Goal: Task Accomplishment & Management: Use online tool/utility

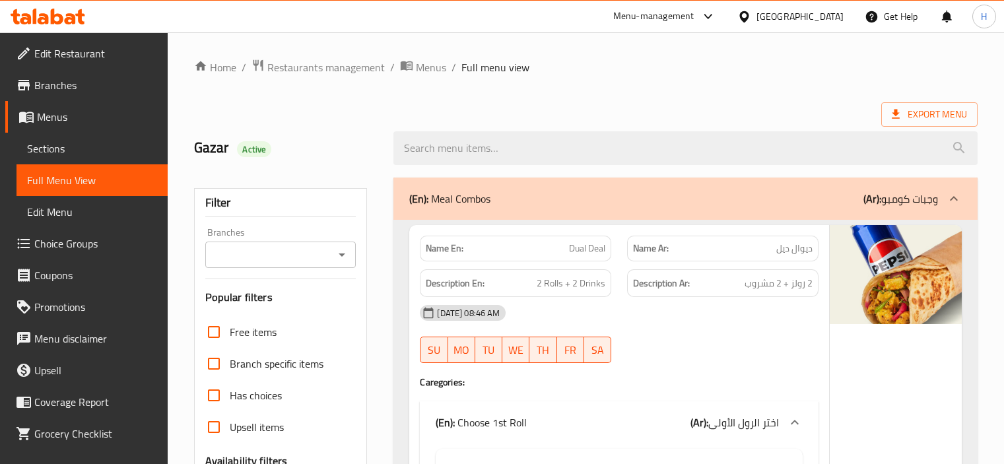
scroll to position [17784, 0]
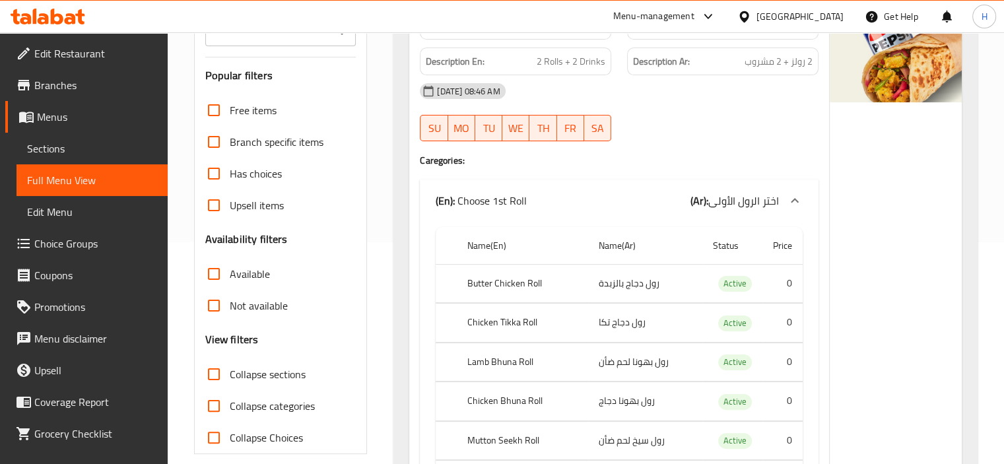
scroll to position [396, 0]
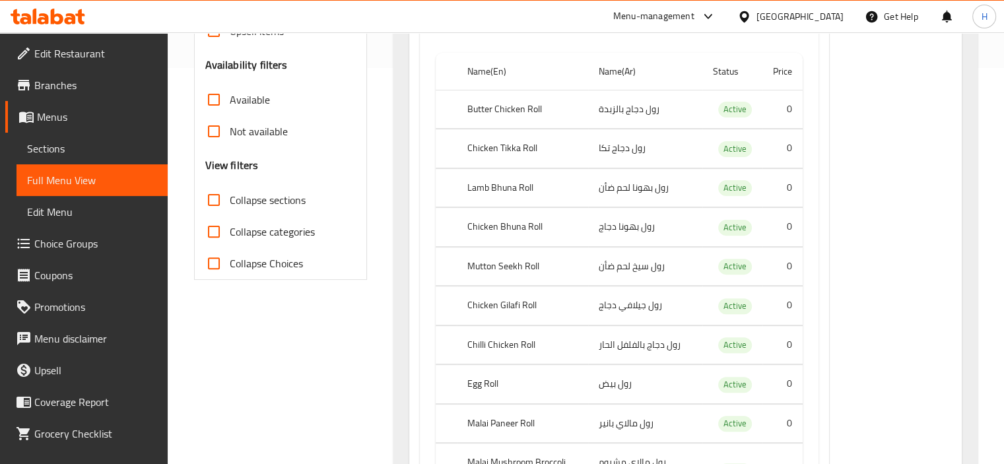
click at [254, 200] on span "Collapse sections" at bounding box center [268, 200] width 76 height 16
click at [230, 200] on input "Collapse sections" at bounding box center [214, 200] width 32 height 32
checkbox input "true"
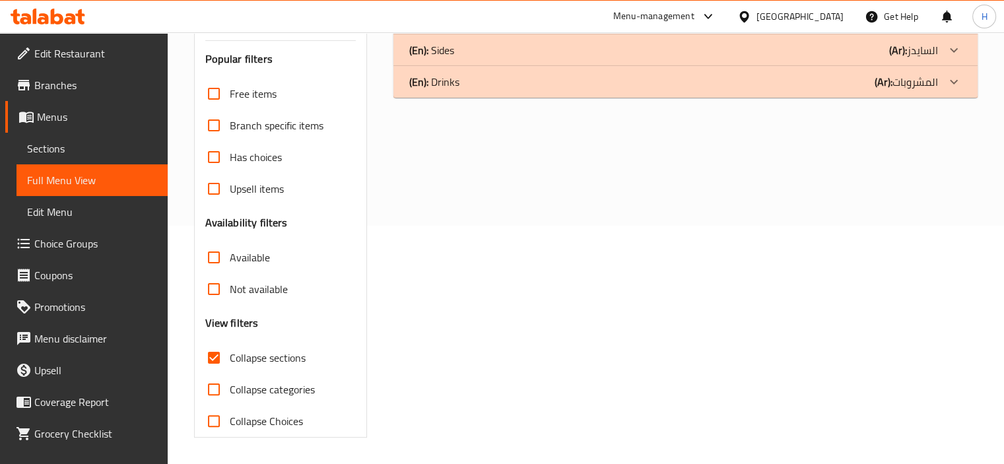
click at [258, 381] on span "Collapse categories" at bounding box center [272, 389] width 85 height 16
click at [230, 374] on input "Collapse categories" at bounding box center [214, 390] width 32 height 32
checkbox input "true"
click at [265, 351] on span "Collapse sections" at bounding box center [268, 358] width 76 height 16
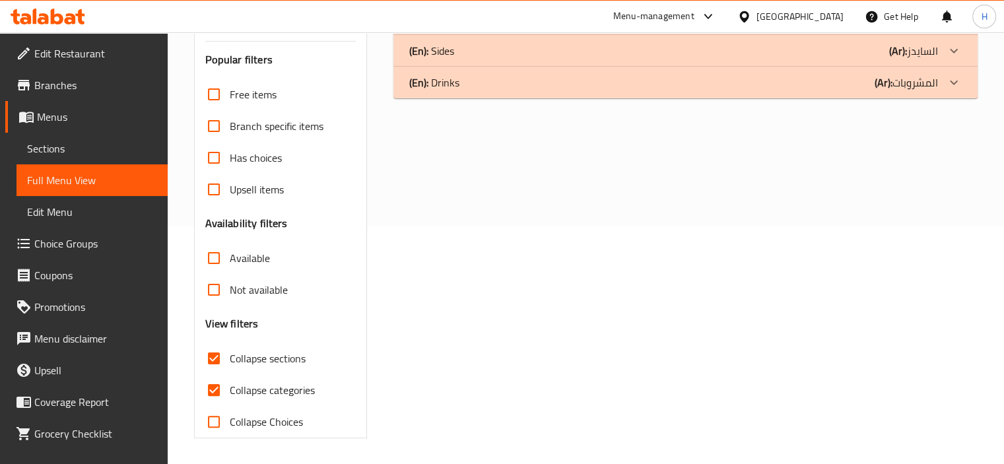
click at [230, 351] on input "Collapse sections" at bounding box center [214, 359] width 32 height 32
checkbox input "false"
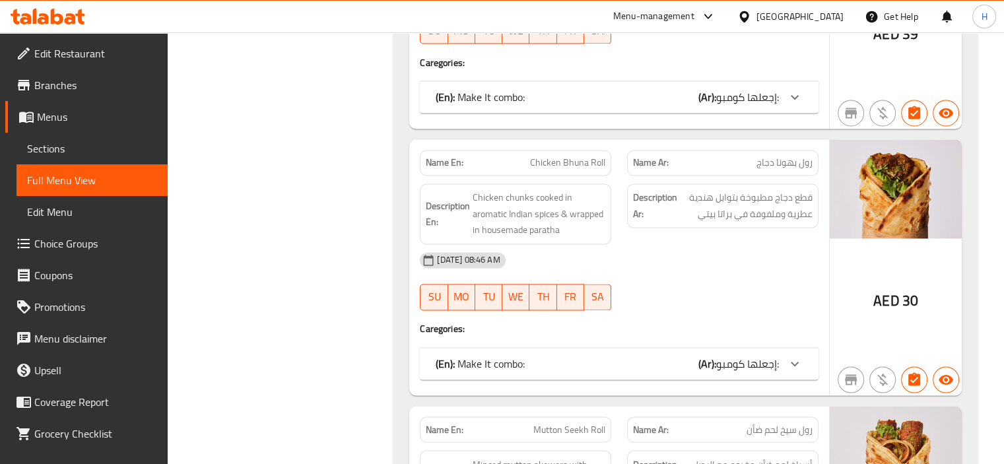
scroll to position [2112, 0]
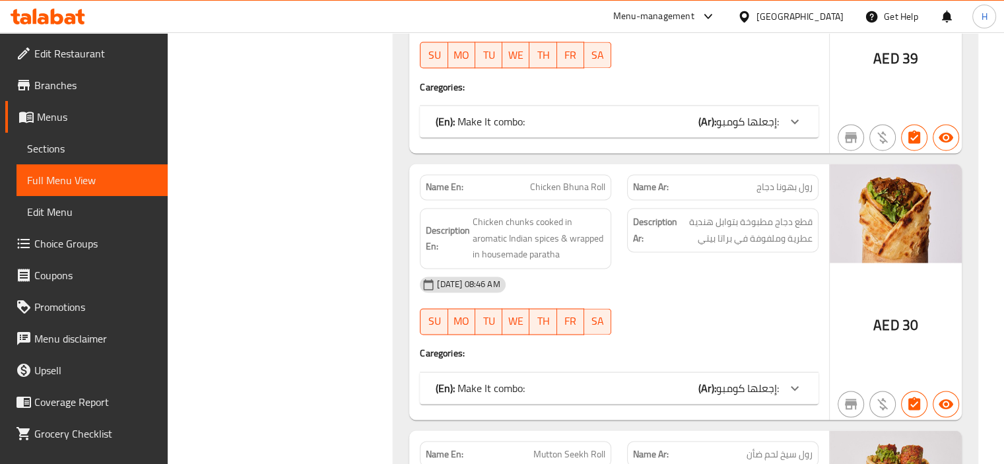
click at [589, 188] on span "Chicken Bhuna Roll" at bounding box center [567, 187] width 75 height 14
copy span "Chicken Bhuna Roll"
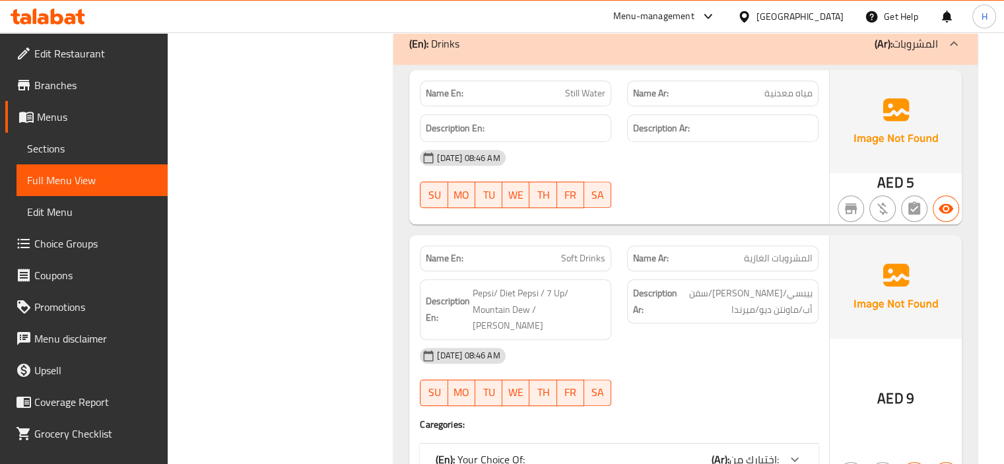
scroll to position [6388, 0]
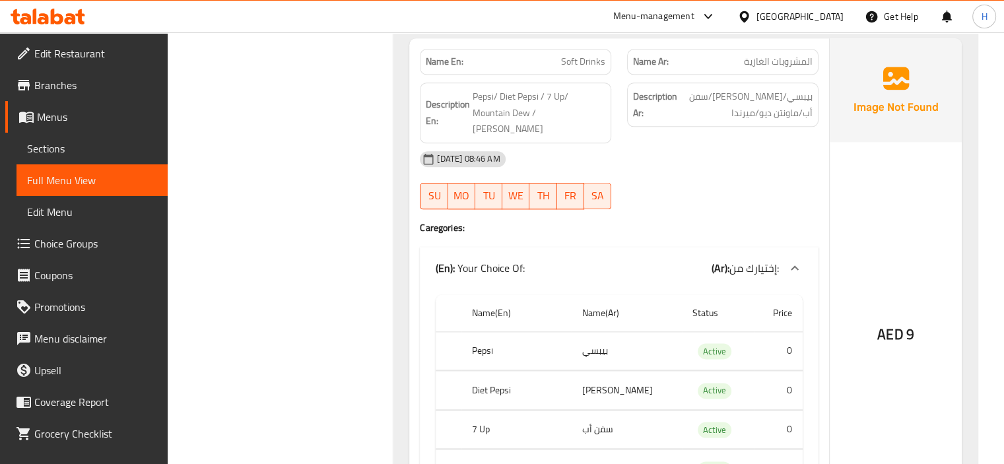
scroll to position [6586, 0]
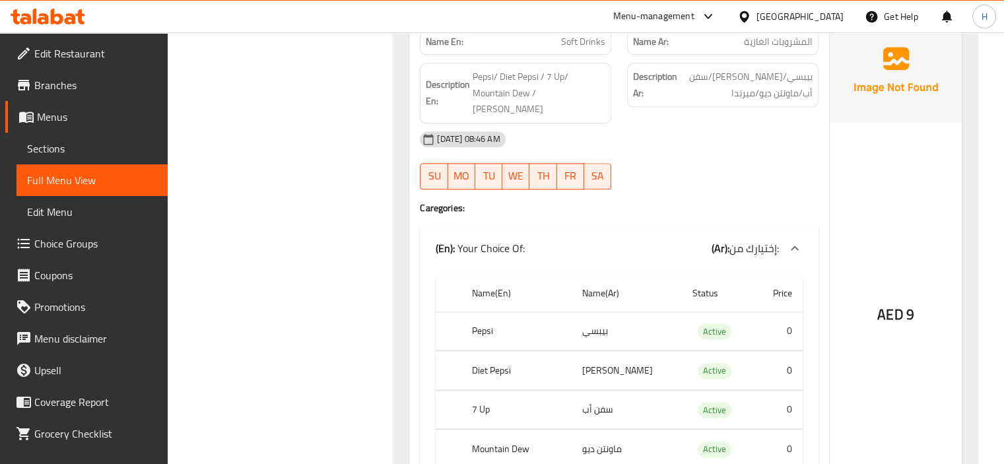
click at [754, 430] on td "0" at bounding box center [778, 449] width 48 height 39
